Goal: Task Accomplishment & Management: Use online tool/utility

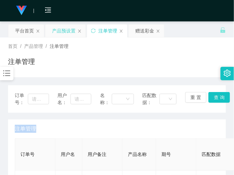
click at [64, 29] on div "产品预设置" at bounding box center [63, 30] width 23 height 13
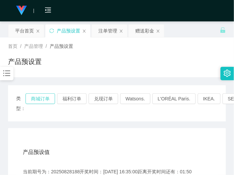
click at [28, 99] on button "商城订单" at bounding box center [39, 99] width 29 height 11
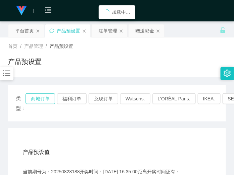
click at [30, 99] on button "商城订单" at bounding box center [39, 99] width 29 height 11
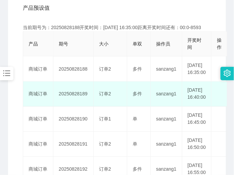
scroll to position [126, 0]
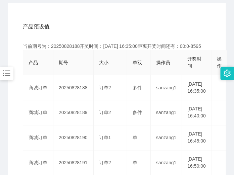
click at [93, 27] on div "产品预设值 添加期号" at bounding box center [117, 26] width 188 height 19
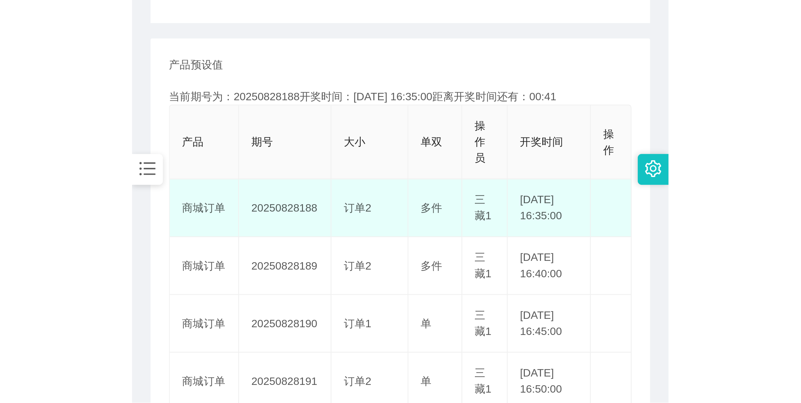
scroll to position [126, 0]
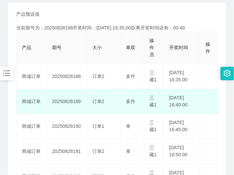
click at [71, 112] on td "20250828189" at bounding box center [67, 101] width 40 height 25
copy td "20250828189"
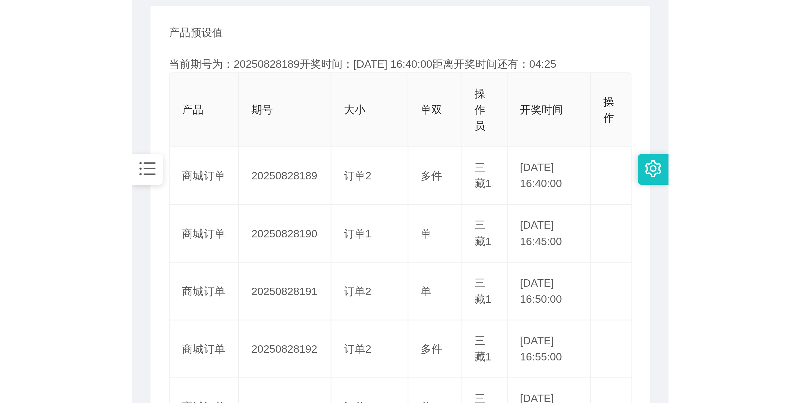
scroll to position [6, 0]
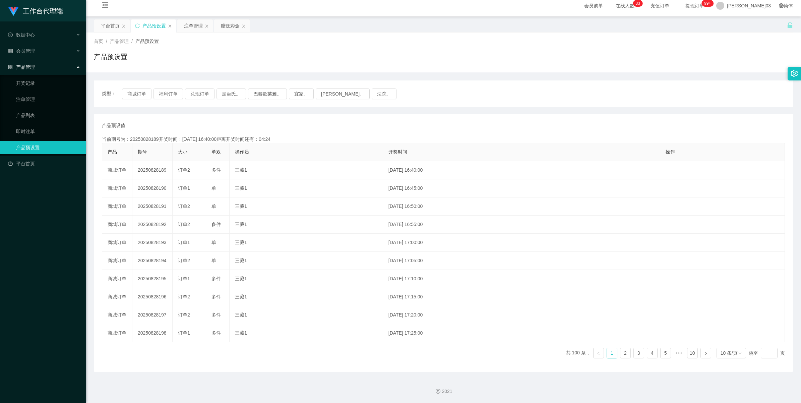
click at [200, 33] on div "首页 / 产品管理 / 产品预设置 / 产品预设置" at bounding box center [443, 53] width 715 height 40
click at [200, 31] on div "注单管理" at bounding box center [193, 25] width 19 height 13
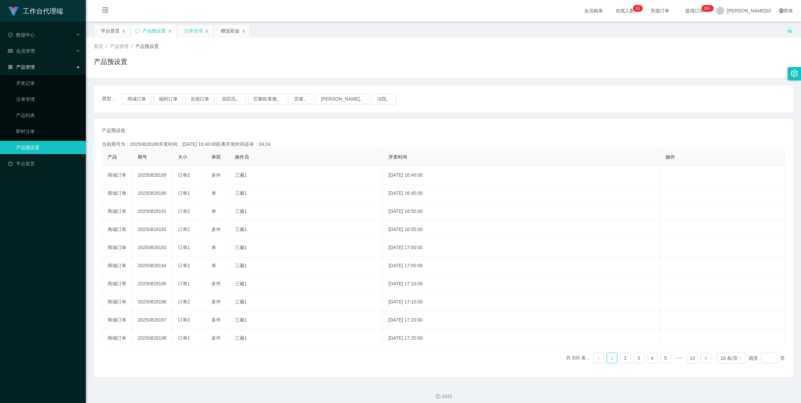
click at [199, 27] on div "注单管理" at bounding box center [193, 30] width 19 height 13
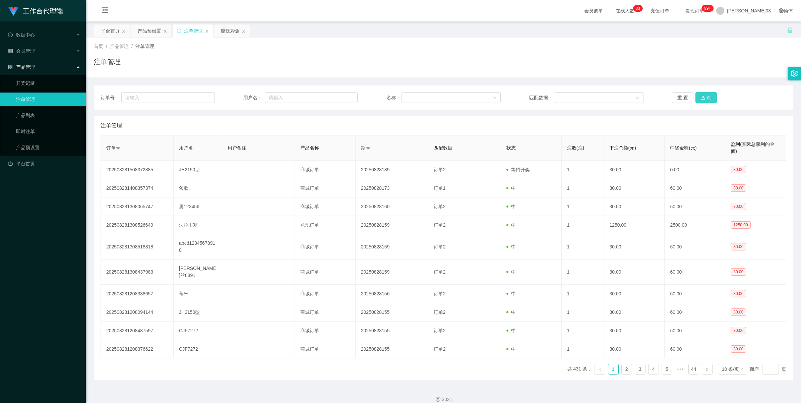
click at [233, 97] on button "查 询" at bounding box center [705, 97] width 21 height 11
click at [233, 97] on div "重 置 查 询" at bounding box center [729, 97] width 114 height 11
click at [233, 97] on button "查 询" at bounding box center [705, 97] width 21 height 11
click at [233, 97] on div "重 置 查 询" at bounding box center [729, 97] width 114 height 11
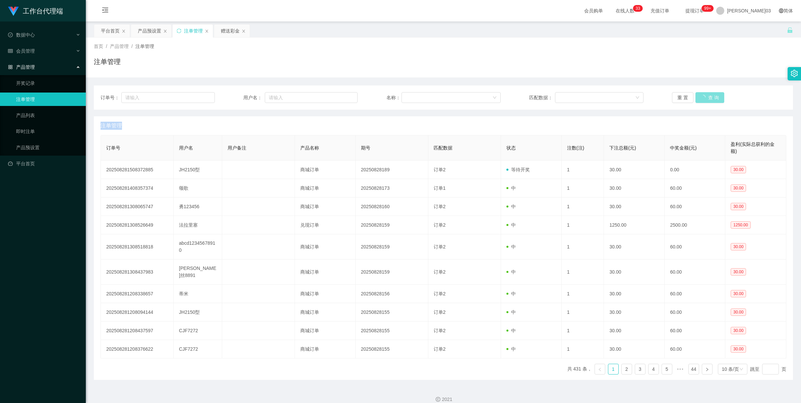
click at [233, 97] on button "查 询" at bounding box center [709, 97] width 29 height 11
click at [233, 101] on button "查 询" at bounding box center [705, 97] width 21 height 11
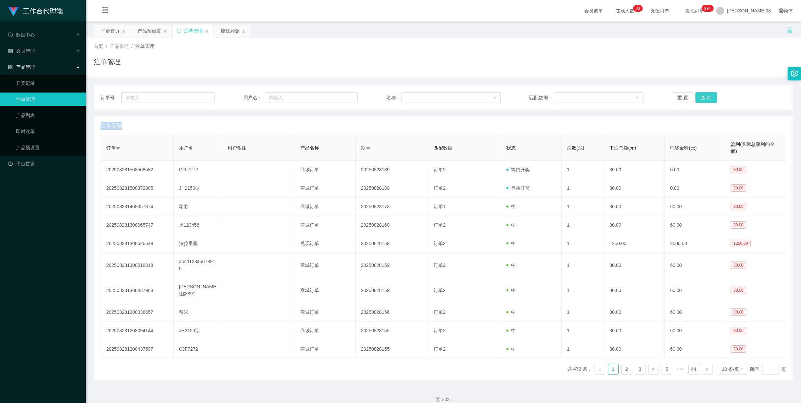
click at [233, 101] on button "查 询" at bounding box center [705, 97] width 21 height 11
click at [233, 99] on button "查 询" at bounding box center [705, 97] width 21 height 11
click at [233, 99] on div "重 置 查 询" at bounding box center [729, 97] width 114 height 11
click at [233, 94] on button "查 询" at bounding box center [705, 97] width 21 height 11
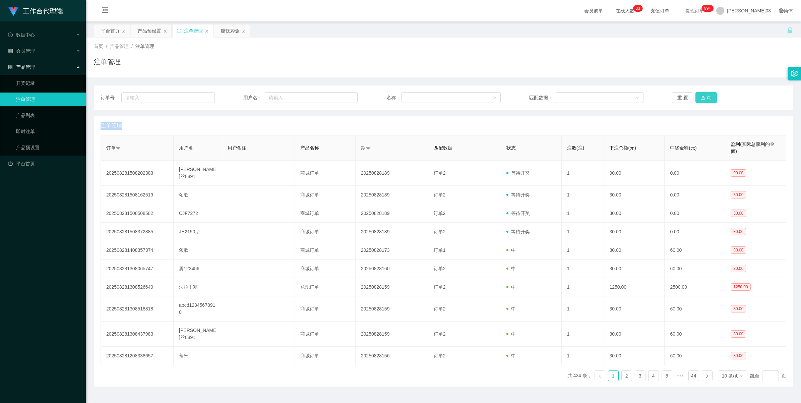
click at [233, 98] on button "查 询" at bounding box center [705, 97] width 21 height 11
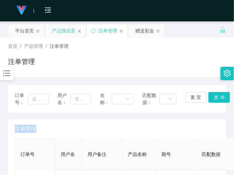
click at [63, 33] on div "产品预设置" at bounding box center [63, 30] width 23 height 13
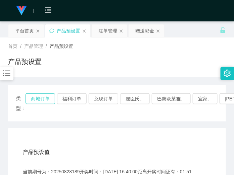
click at [51, 97] on button "商城订单" at bounding box center [39, 99] width 29 height 11
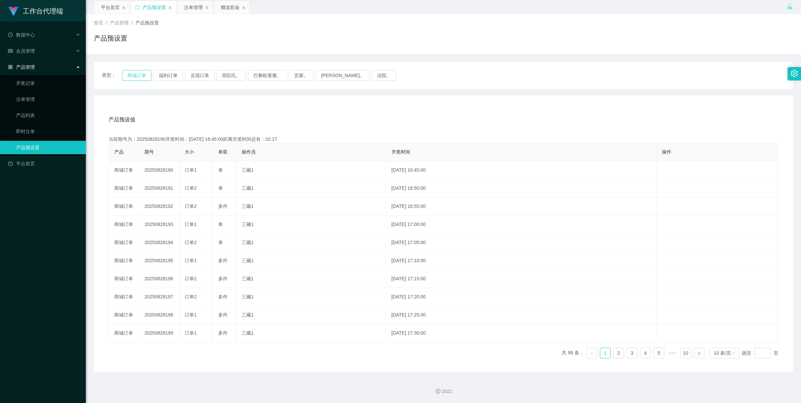
scroll to position [24, 0]
click at [195, 12] on div "注单管理" at bounding box center [193, 7] width 19 height 13
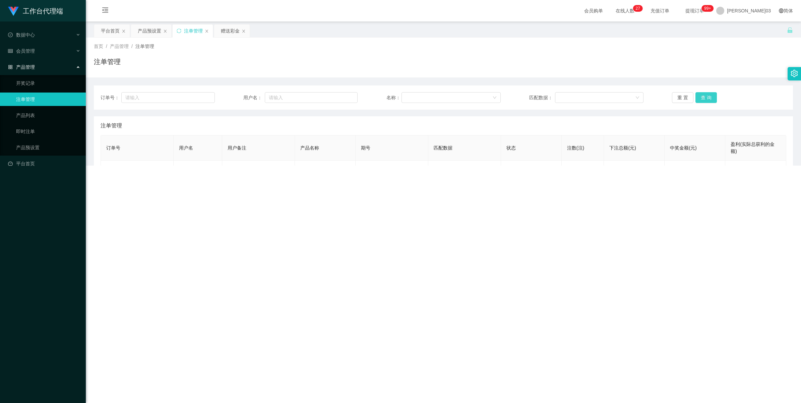
click at [233, 97] on button "查 询" at bounding box center [705, 97] width 21 height 11
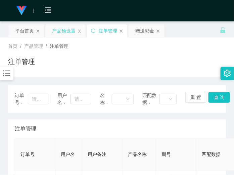
click at [64, 35] on div "产品预设置" at bounding box center [63, 30] width 23 height 13
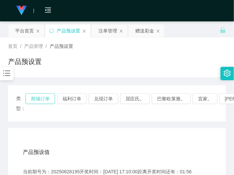
click at [43, 96] on button "商城订单" at bounding box center [39, 99] width 29 height 11
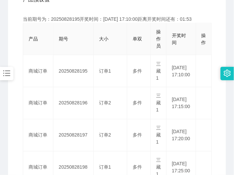
scroll to position [168, 0]
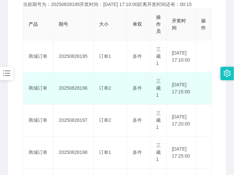
click at [79, 90] on td "20250828196" at bounding box center [73, 89] width 40 height 32
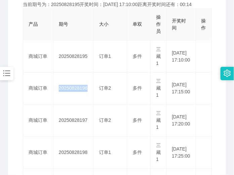
copy td "20250828196"
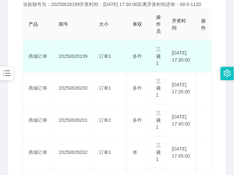
scroll to position [126, 0]
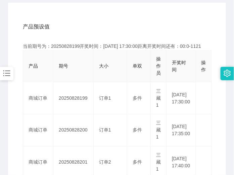
click at [91, 46] on div "当前期号为：20250828199开奖时间：2025-08-28 17:30:00距离开奖时间还有：00:0-1121" at bounding box center [117, 46] width 188 height 7
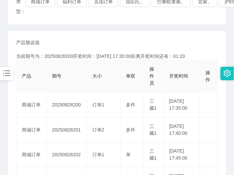
scroll to position [84, 0]
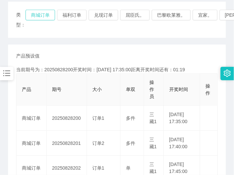
click at [39, 16] on button "商城订单" at bounding box center [39, 15] width 29 height 11
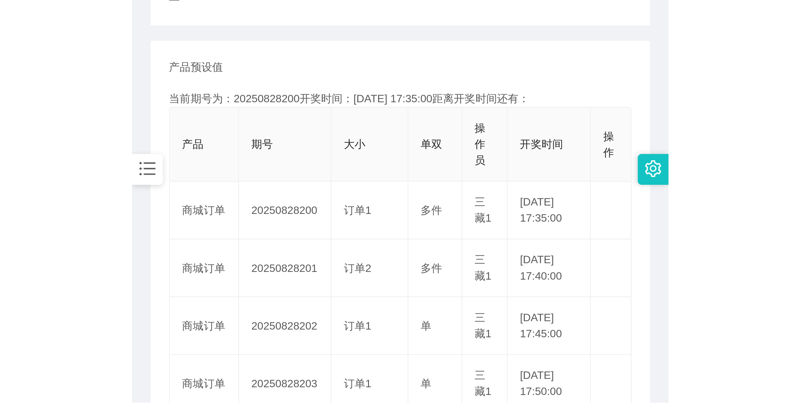
scroll to position [126, 0]
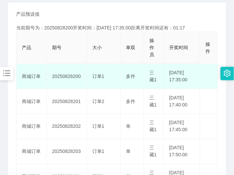
click at [57, 81] on td "20250828200" at bounding box center [67, 76] width 40 height 25
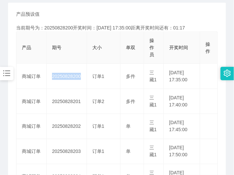
copy td "20250828200"
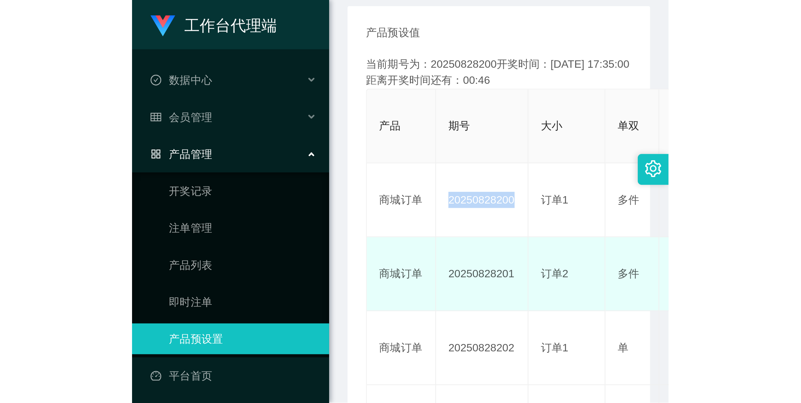
scroll to position [6, 0]
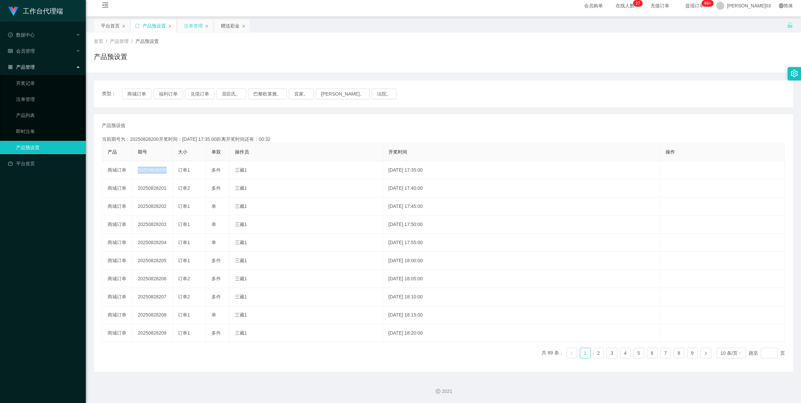
click at [189, 28] on div "注单管理" at bounding box center [193, 25] width 19 height 13
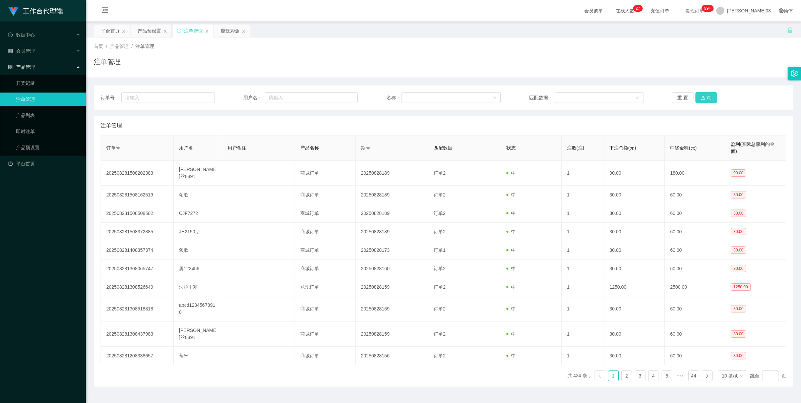
click at [233, 98] on button "查 询" at bounding box center [705, 97] width 21 height 11
click at [233, 98] on div "重 置 查 询" at bounding box center [729, 97] width 114 height 11
click at [233, 98] on button "查 询" at bounding box center [709, 97] width 29 height 11
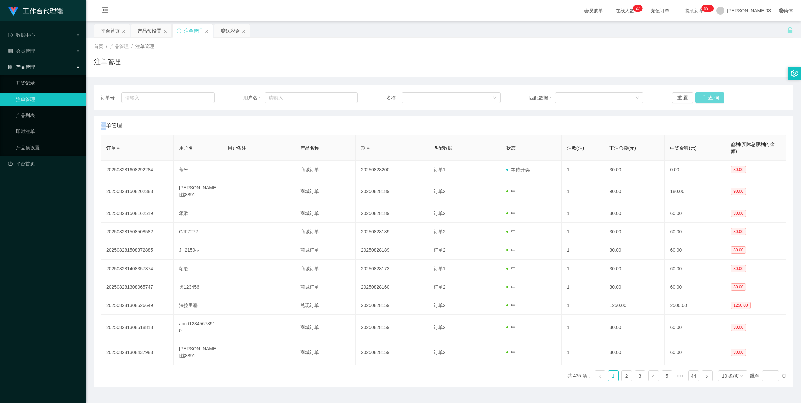
click at [233, 98] on div "重 置 查 询" at bounding box center [729, 97] width 114 height 11
click at [233, 98] on button "查 询" at bounding box center [709, 97] width 29 height 11
click at [233, 98] on div "重 置 查 询" at bounding box center [729, 97] width 114 height 11
click at [233, 98] on button "查 询" at bounding box center [709, 97] width 29 height 11
click at [233, 96] on button "查 询" at bounding box center [705, 97] width 21 height 11
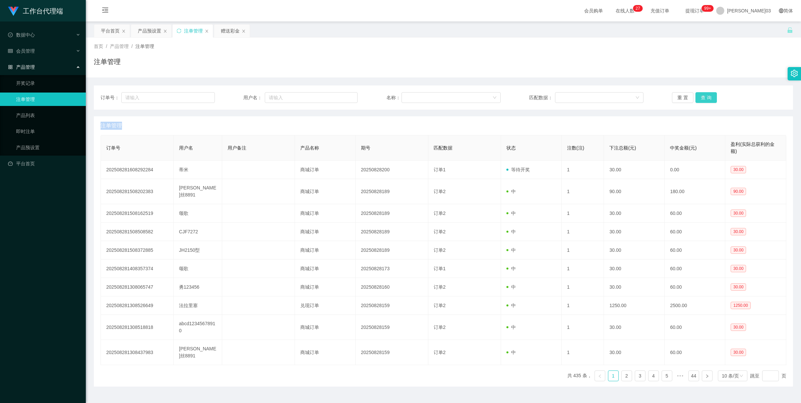
click at [233, 96] on button "查 询" at bounding box center [705, 97] width 21 height 11
click at [233, 96] on button "查 询" at bounding box center [709, 97] width 29 height 11
click at [233, 96] on div "重 置 查 询" at bounding box center [729, 97] width 114 height 11
click at [233, 96] on button "查 询" at bounding box center [709, 97] width 29 height 11
click at [233, 96] on div "重 置 查 询" at bounding box center [729, 97] width 114 height 11
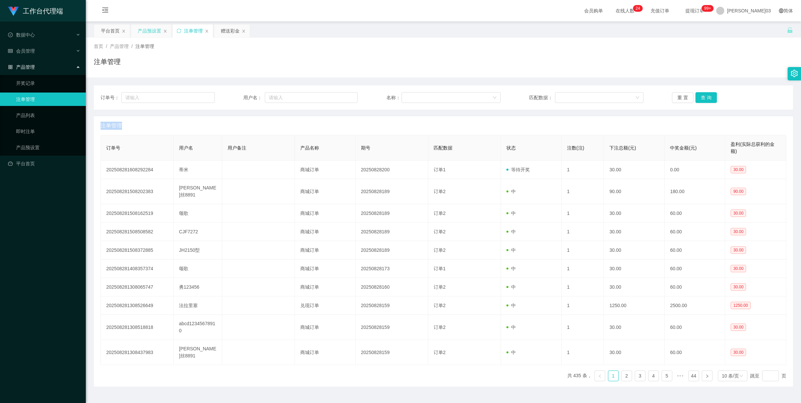
click at [148, 29] on div "产品预设置" at bounding box center [149, 30] width 23 height 13
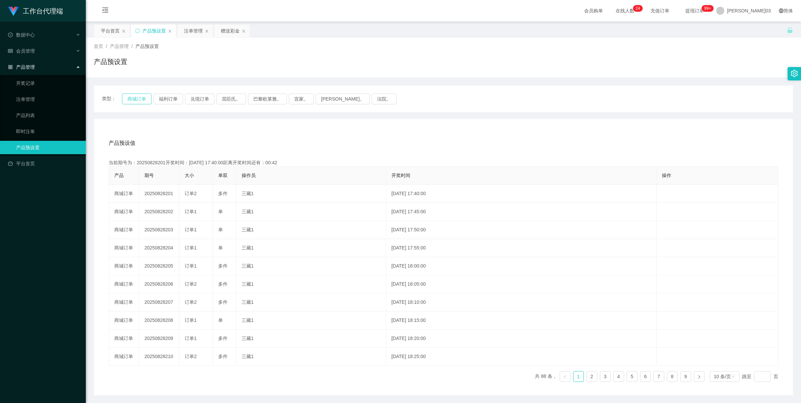
click at [144, 100] on button "商城订单" at bounding box center [136, 99] width 29 height 11
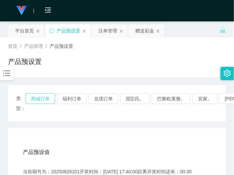
click at [48, 97] on button "商城订单" at bounding box center [39, 99] width 29 height 11
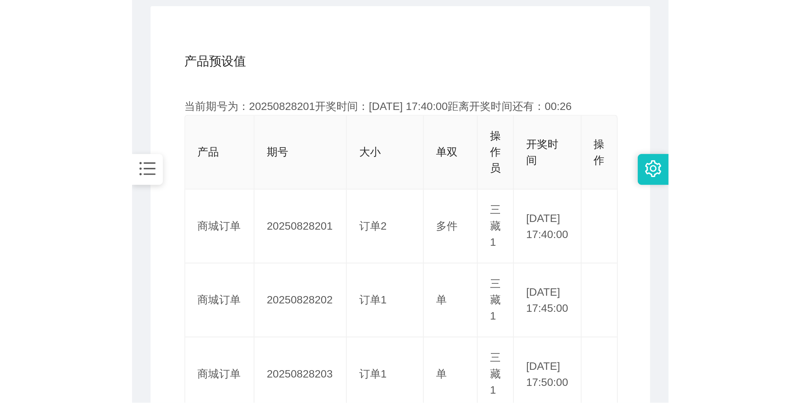
scroll to position [168, 0]
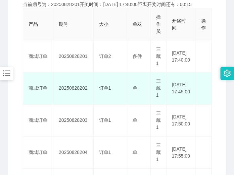
click at [76, 91] on td "20250828202" at bounding box center [73, 89] width 40 height 32
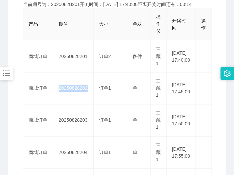
copy td "20250828202"
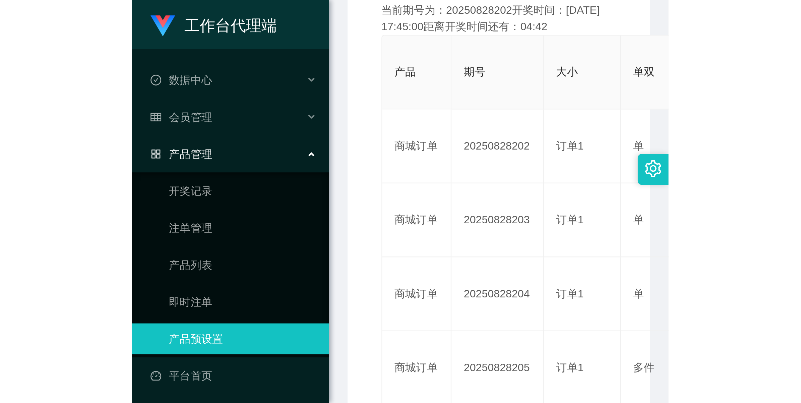
scroll to position [24, 0]
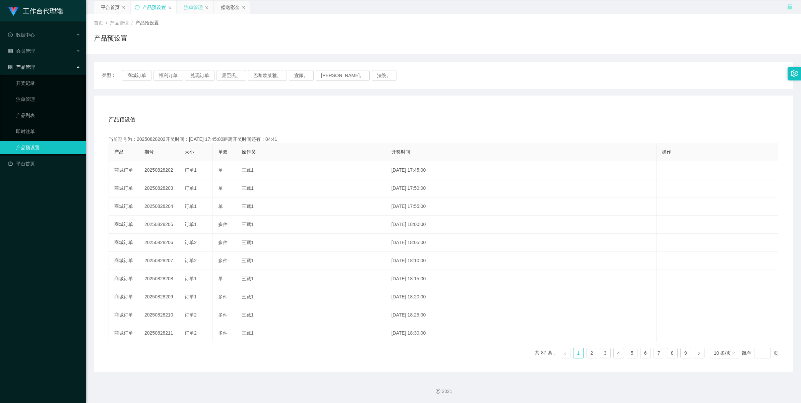
click at [196, 5] on div "注单管理" at bounding box center [193, 7] width 19 height 13
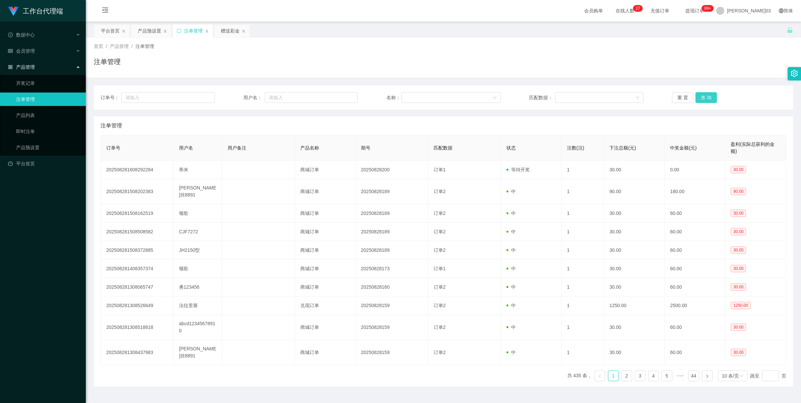
click at [233, 100] on button "查 询" at bounding box center [705, 97] width 21 height 11
click at [233, 99] on button "查 询" at bounding box center [705, 97] width 21 height 11
click at [233, 99] on button "查 询" at bounding box center [709, 97] width 29 height 11
click at [233, 99] on div "重 置 查 询" at bounding box center [729, 97] width 114 height 11
click at [233, 99] on button "查 询" at bounding box center [705, 97] width 21 height 11
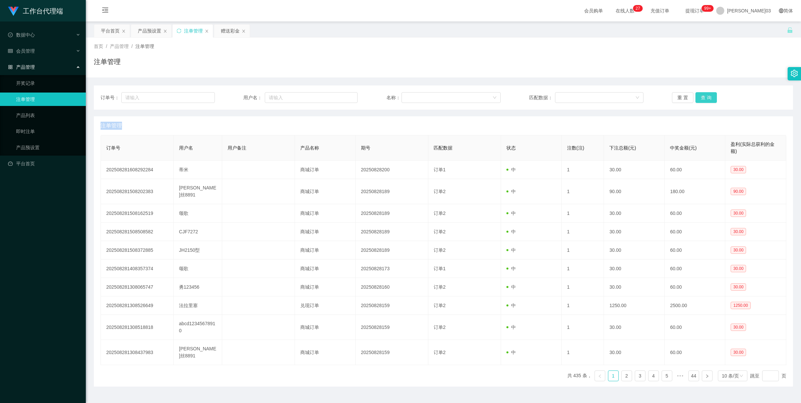
click at [233, 99] on div "重 置 查 询" at bounding box center [729, 97] width 114 height 11
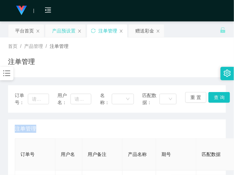
click at [70, 33] on div "产品预设置" at bounding box center [63, 30] width 23 height 13
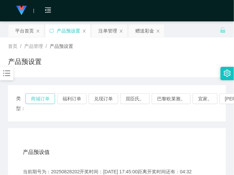
click at [36, 99] on button "商城订单" at bounding box center [39, 99] width 29 height 11
click at [108, 32] on div "注单管理" at bounding box center [107, 30] width 19 height 13
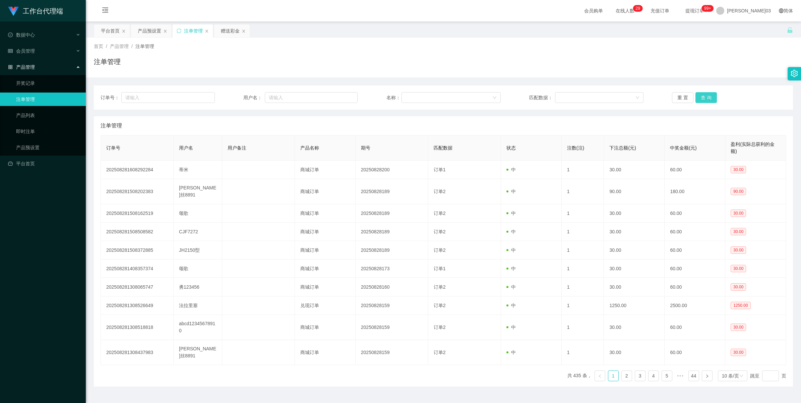
click at [233, 99] on button "查 询" at bounding box center [705, 97] width 21 height 11
click at [233, 95] on button "查 询" at bounding box center [705, 97] width 21 height 11
click at [233, 98] on button "查 询" at bounding box center [705, 97] width 21 height 11
click at [233, 98] on div "重 置 查 询" at bounding box center [729, 97] width 114 height 11
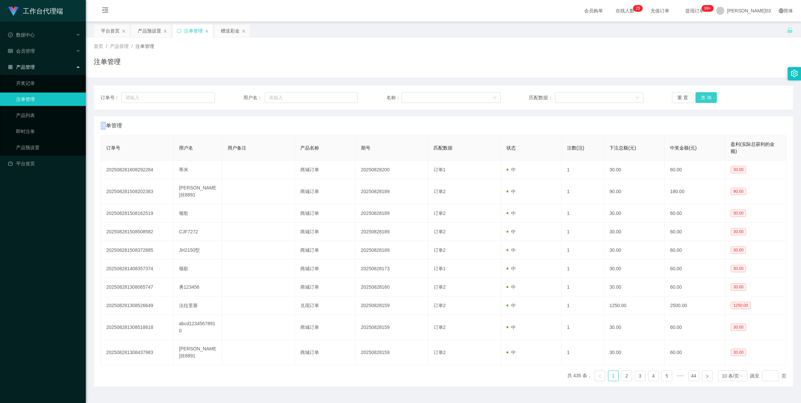
click at [233, 98] on button "查 询" at bounding box center [705, 97] width 21 height 11
click at [233, 98] on div "重 置 查 询" at bounding box center [729, 97] width 114 height 11
click at [233, 98] on button "查 询" at bounding box center [705, 97] width 21 height 11
click at [233, 98] on div "重 置 查 询" at bounding box center [729, 97] width 114 height 11
click at [233, 98] on button "查 询" at bounding box center [705, 97] width 21 height 11
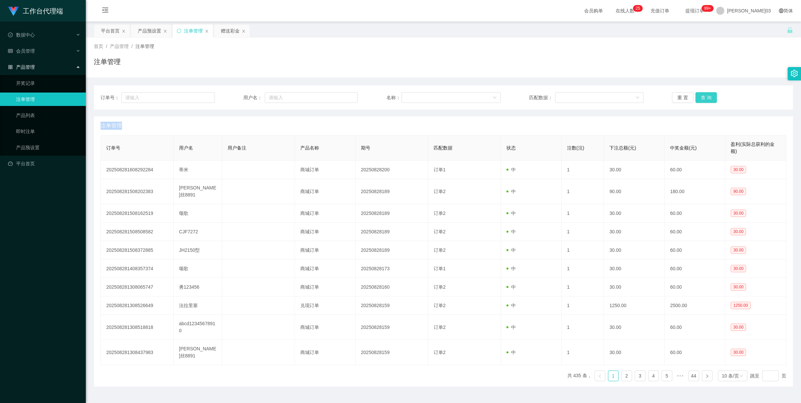
click at [233, 98] on div "重 置 查 询" at bounding box center [729, 97] width 114 height 11
click at [233, 98] on button "查 询" at bounding box center [705, 97] width 21 height 11
click at [233, 98] on div "重 置 查 询" at bounding box center [729, 97] width 114 height 11
click at [233, 98] on button "查 询" at bounding box center [705, 97] width 21 height 11
click at [233, 98] on div "重 置 查 询" at bounding box center [729, 97] width 114 height 11
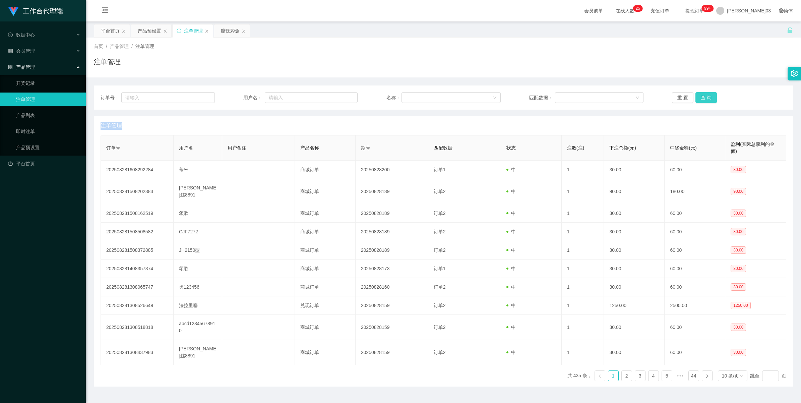
click at [233, 98] on button "查 询" at bounding box center [705, 97] width 21 height 11
click at [233, 94] on button "查 询" at bounding box center [705, 97] width 21 height 11
click at [233, 98] on button "查 询" at bounding box center [705, 97] width 21 height 11
click at [233, 98] on div "重 置 查 询" at bounding box center [729, 97] width 114 height 11
click at [233, 98] on button "查 询" at bounding box center [709, 97] width 29 height 11
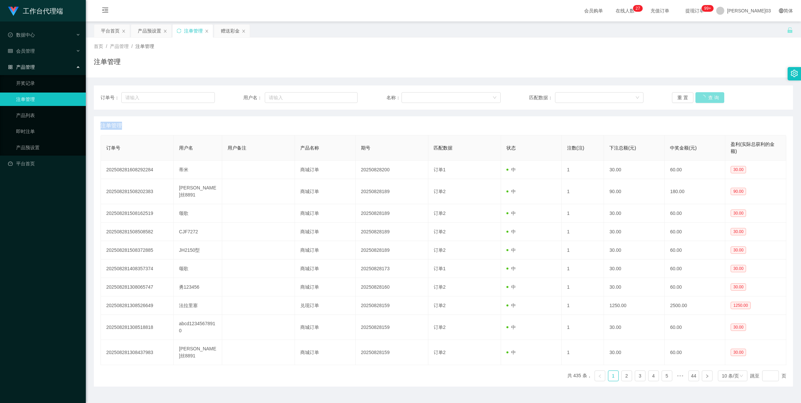
click at [233, 98] on div "重 置 查 询" at bounding box center [729, 97] width 114 height 11
click at [233, 98] on button "查 询" at bounding box center [709, 97] width 29 height 11
click at [233, 98] on div "重 置 查 询" at bounding box center [729, 97] width 114 height 11
click at [233, 98] on button "查 询" at bounding box center [709, 97] width 29 height 11
click at [233, 98] on div "重 置 查 询" at bounding box center [729, 97] width 114 height 11
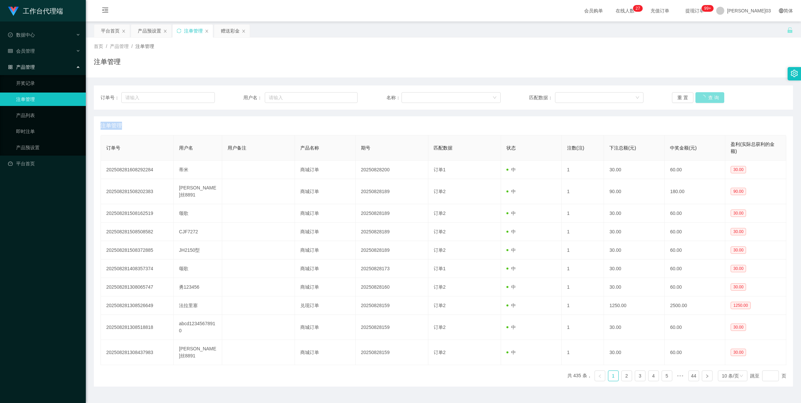
click at [233, 98] on button "查 询" at bounding box center [709, 97] width 29 height 11
click at [233, 97] on div "重 置 查 询" at bounding box center [729, 97] width 114 height 11
click at [233, 97] on button "查 询" at bounding box center [709, 97] width 29 height 11
click at [233, 97] on div "重 置 查 询" at bounding box center [729, 97] width 114 height 11
click at [233, 96] on button "查 询" at bounding box center [709, 97] width 29 height 11
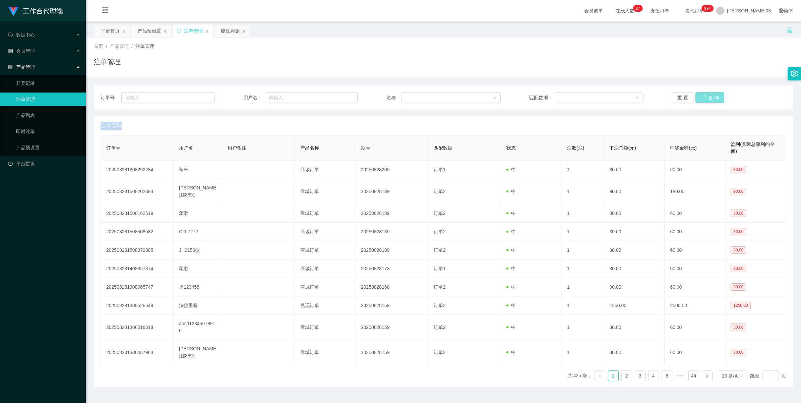
click at [233, 96] on div "重 置 查 询" at bounding box center [729, 97] width 114 height 11
click at [233, 96] on button "查 询" at bounding box center [705, 97] width 21 height 11
click at [233, 95] on div "重 置 查 询" at bounding box center [729, 97] width 114 height 11
click at [233, 95] on button "查 询" at bounding box center [705, 97] width 21 height 11
click at [233, 95] on div "重 置 查 询" at bounding box center [729, 97] width 114 height 11
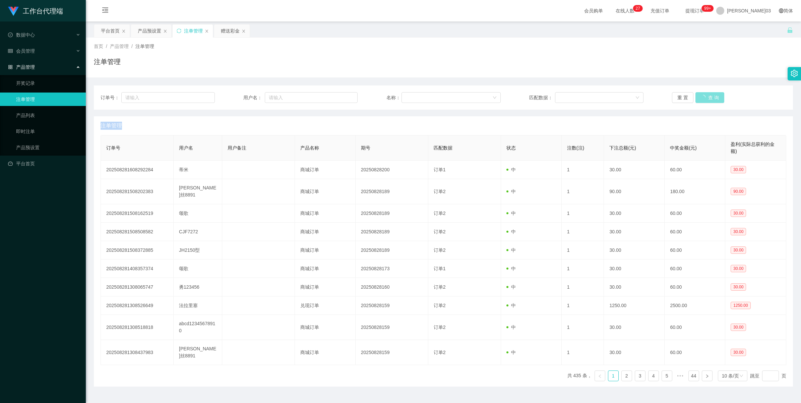
click at [233, 95] on div "重 置 查 询" at bounding box center [729, 97] width 114 height 11
click at [233, 93] on button "查 询" at bounding box center [705, 97] width 21 height 11
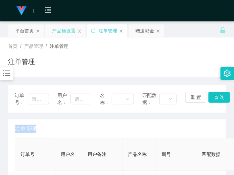
click at [61, 31] on div "产品预设置" at bounding box center [63, 30] width 23 height 13
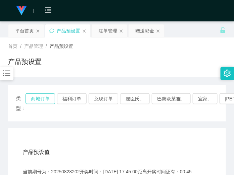
click at [44, 96] on button "商城订单" at bounding box center [39, 99] width 29 height 11
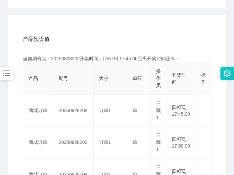
scroll to position [126, 0]
